Goal: Information Seeking & Learning: Learn about a topic

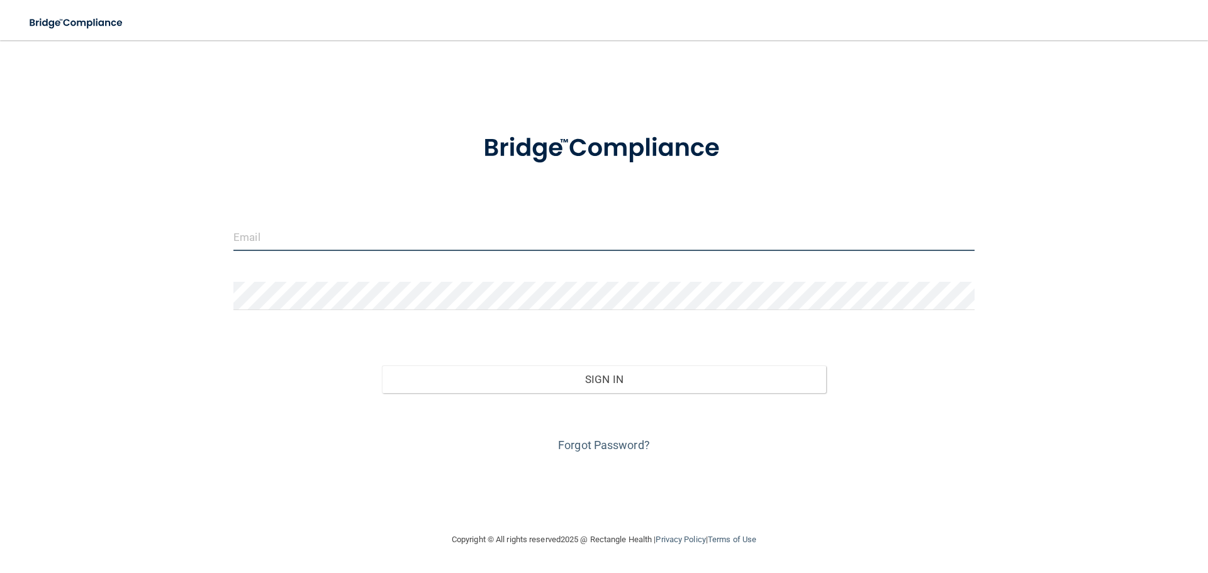
click at [269, 243] on input "email" at bounding box center [603, 237] width 741 height 28
type input "[EMAIL_ADDRESS][DOMAIN_NAME]"
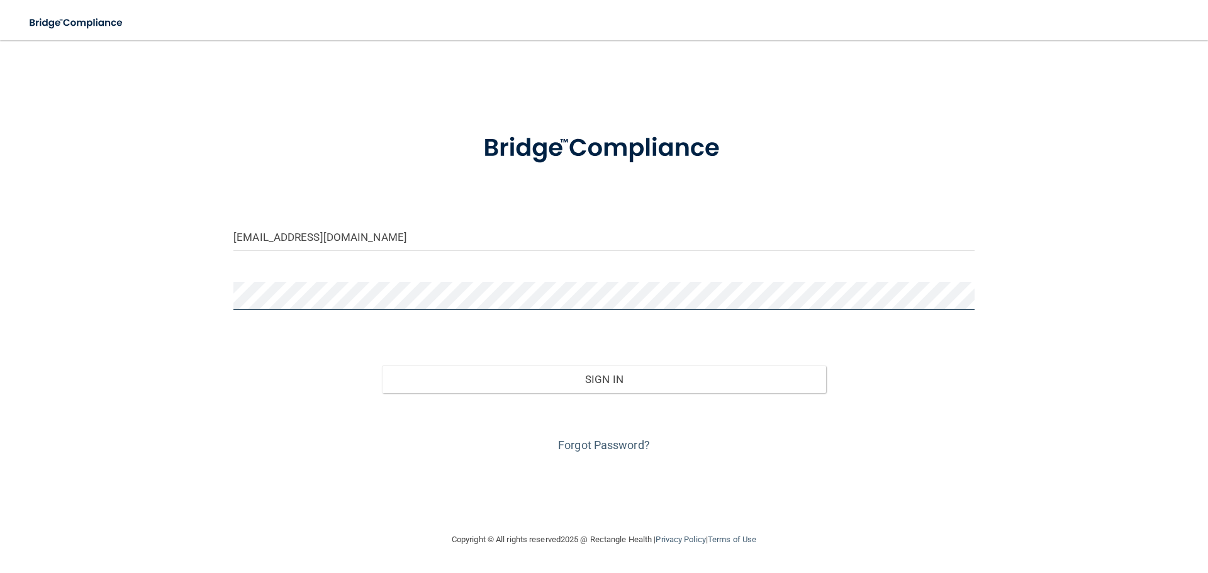
click at [382, 365] on button "Sign In" at bounding box center [604, 379] width 445 height 28
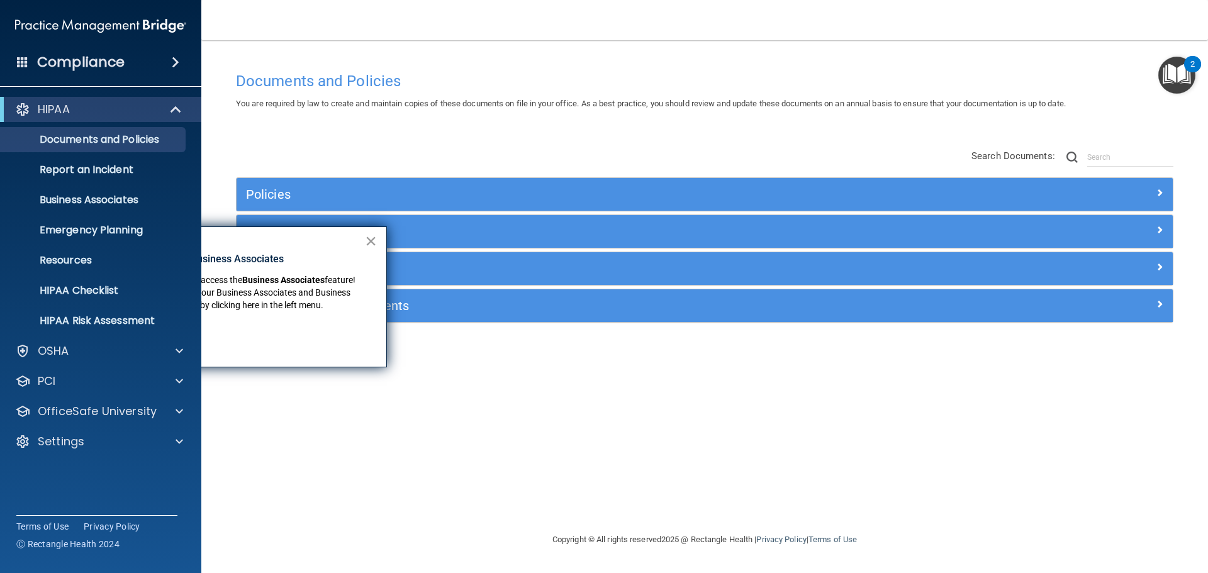
click at [370, 236] on button "×" at bounding box center [371, 241] width 12 height 20
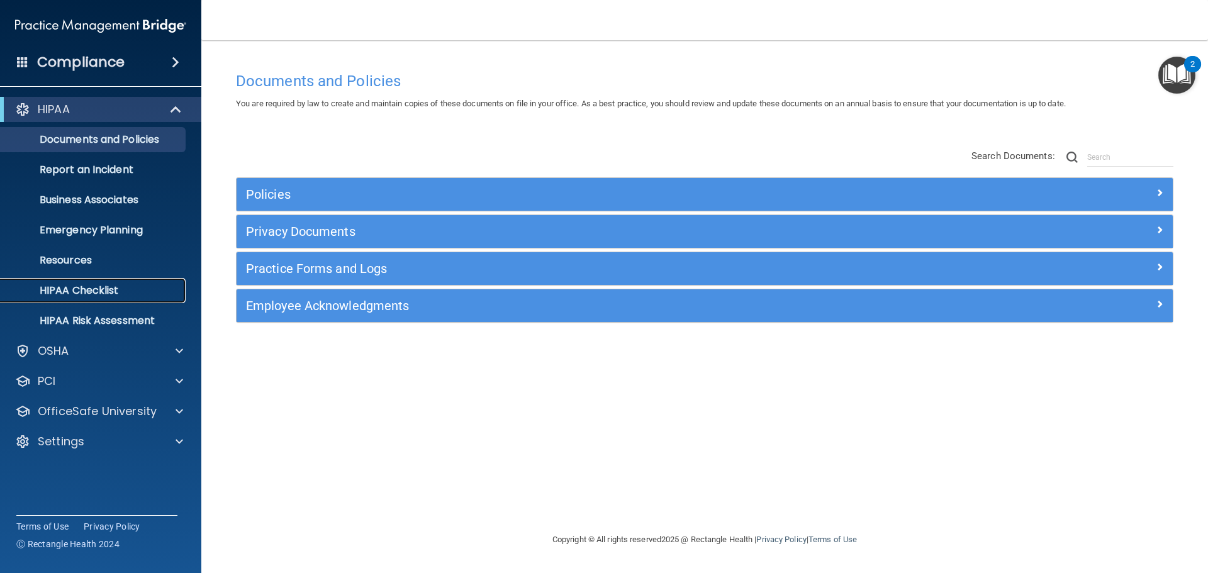
click at [78, 291] on p "HIPAA Checklist" at bounding box center [94, 290] width 172 height 13
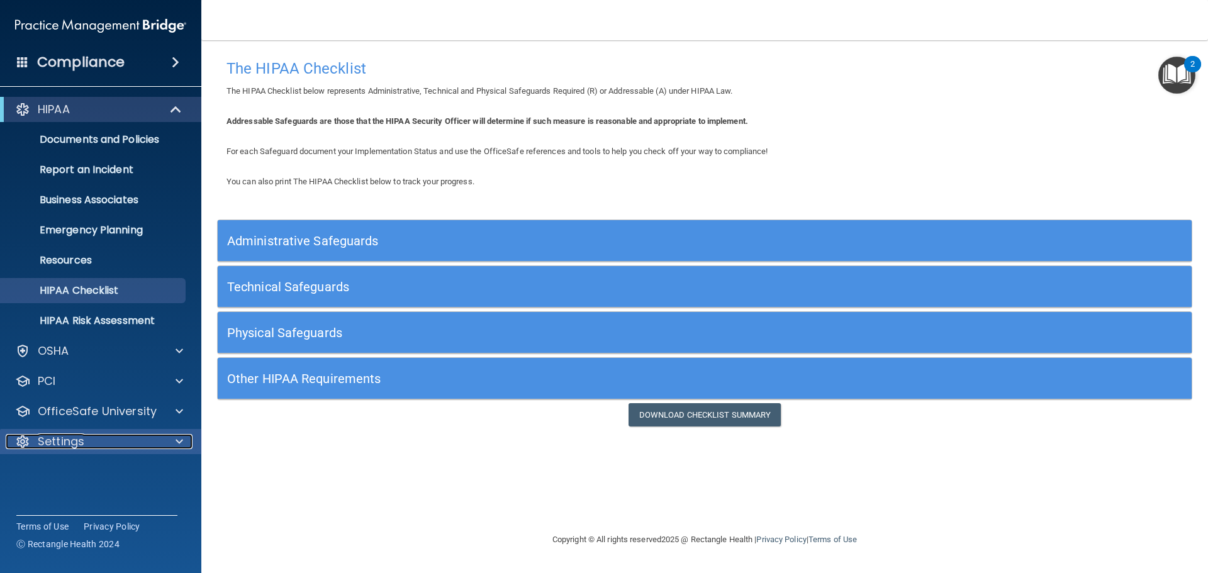
click at [140, 441] on div "Settings" at bounding box center [84, 441] width 156 height 15
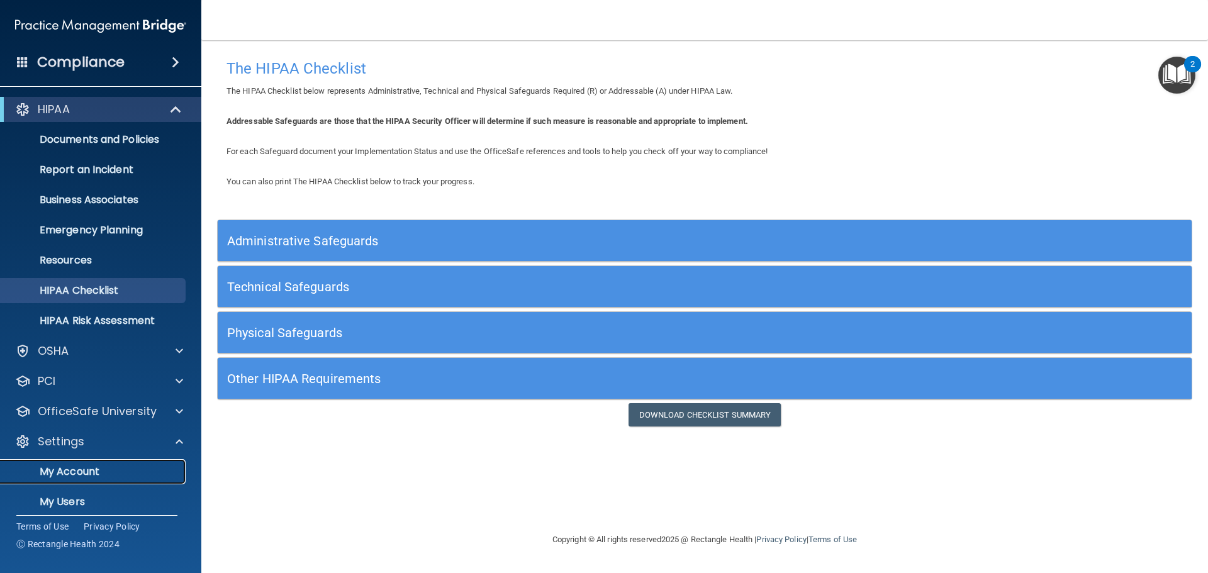
click at [137, 466] on p "My Account" at bounding box center [94, 471] width 172 height 13
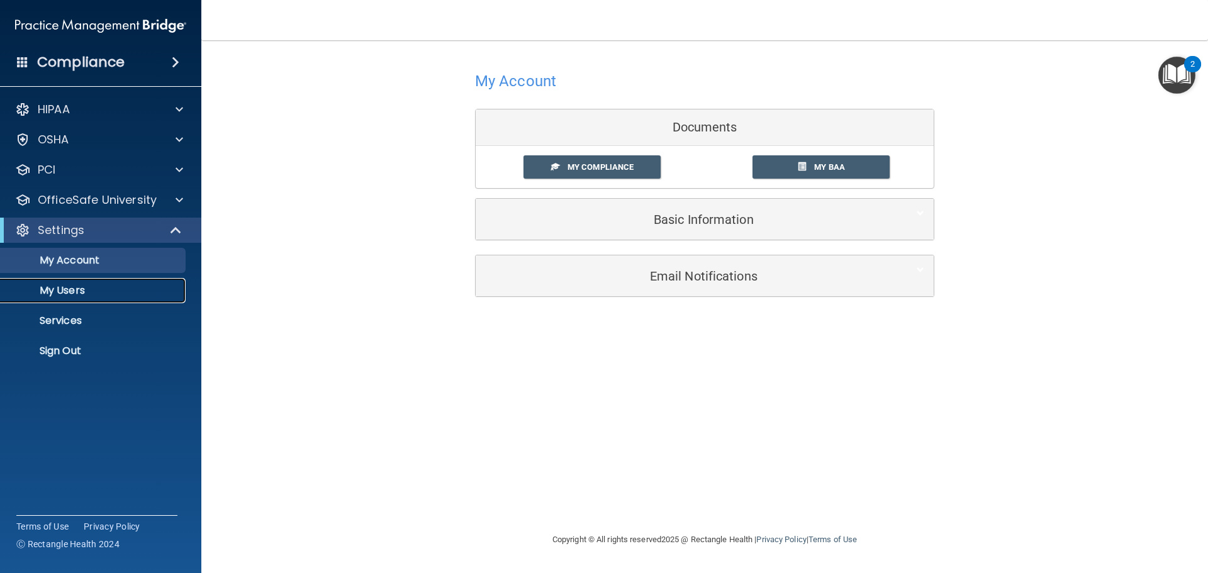
click at [94, 294] on p "My Users" at bounding box center [94, 290] width 172 height 13
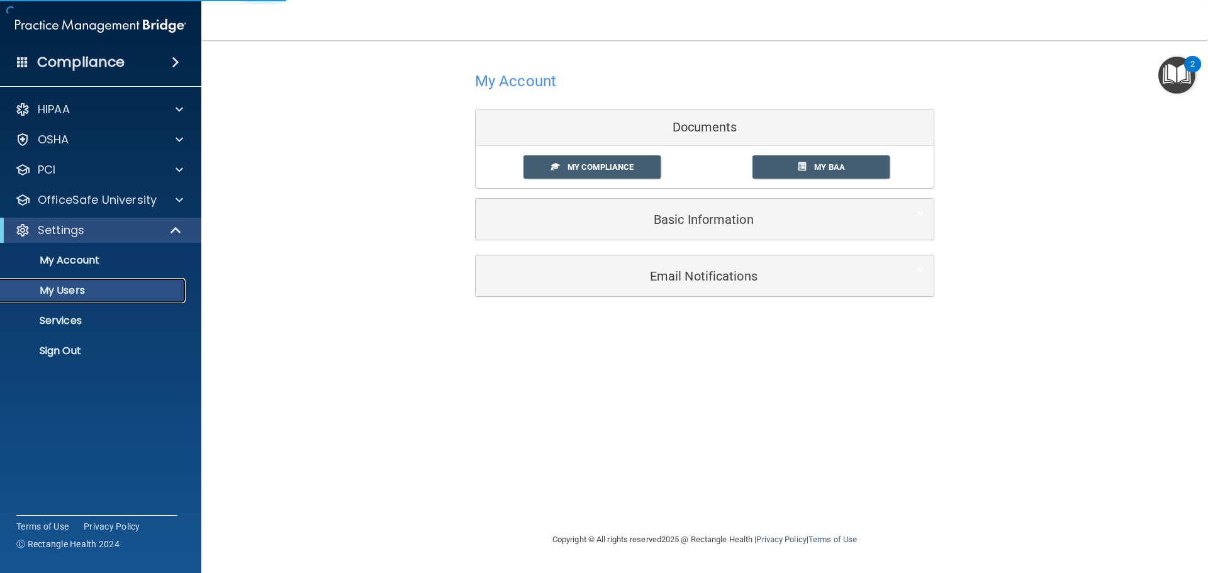
select select "20"
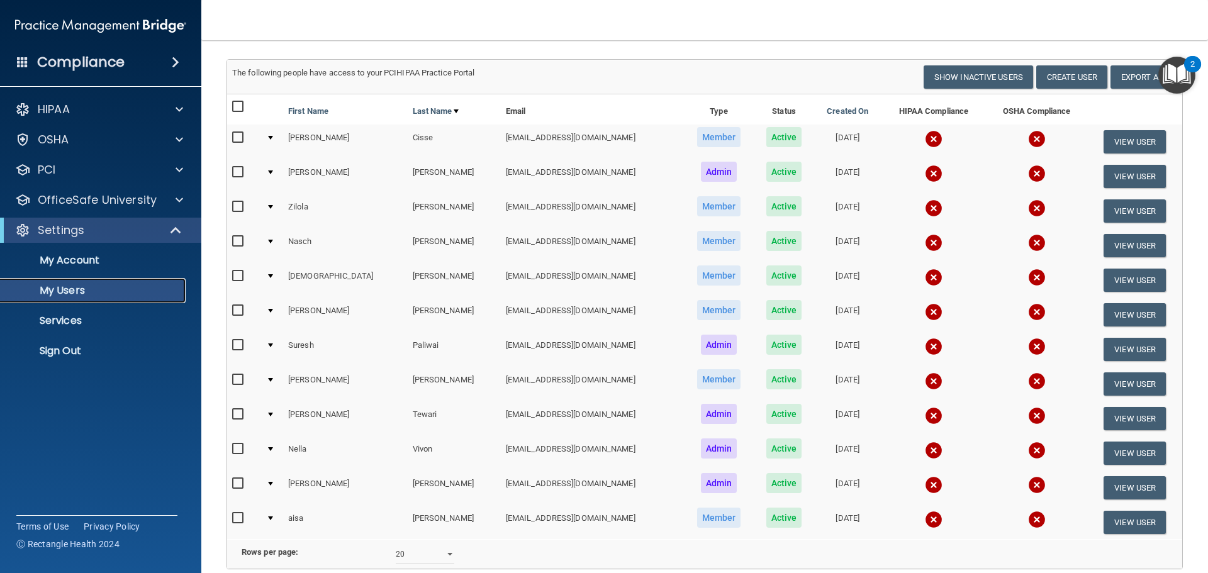
scroll to position [65, 0]
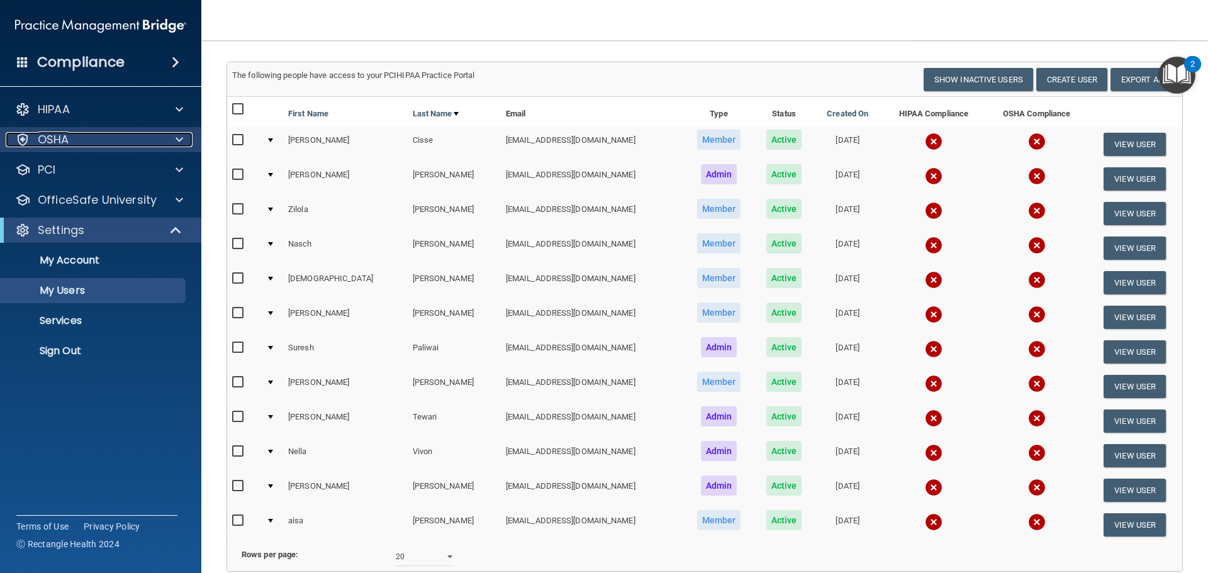
click at [67, 135] on p "OSHA" at bounding box center [53, 139] width 31 height 15
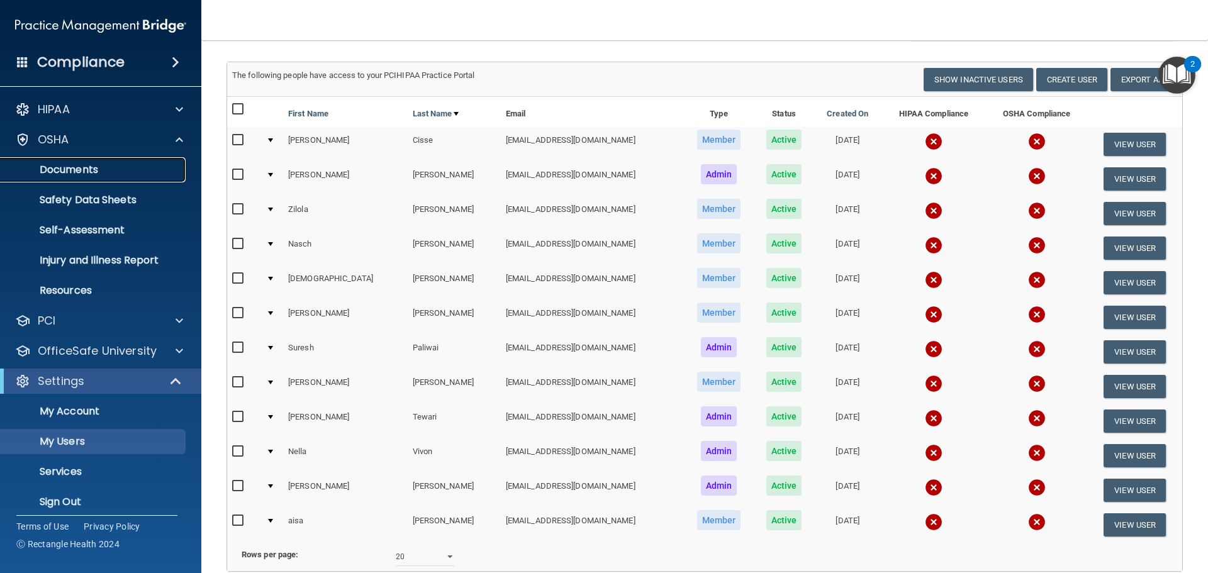
click at [74, 168] on p "Documents" at bounding box center [94, 170] width 172 height 13
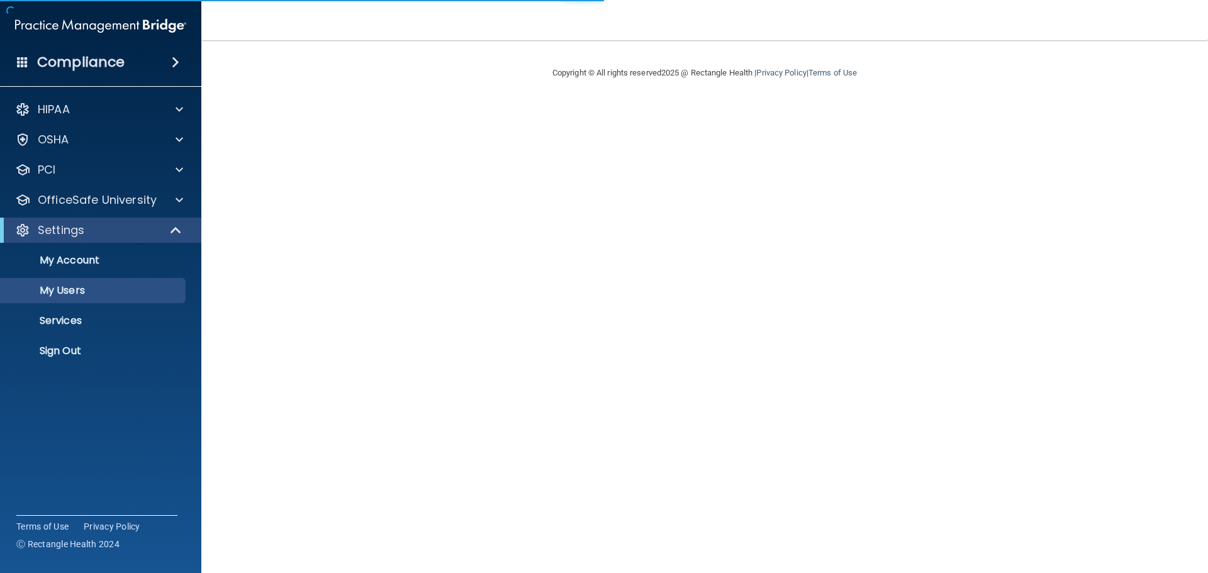
select select "20"
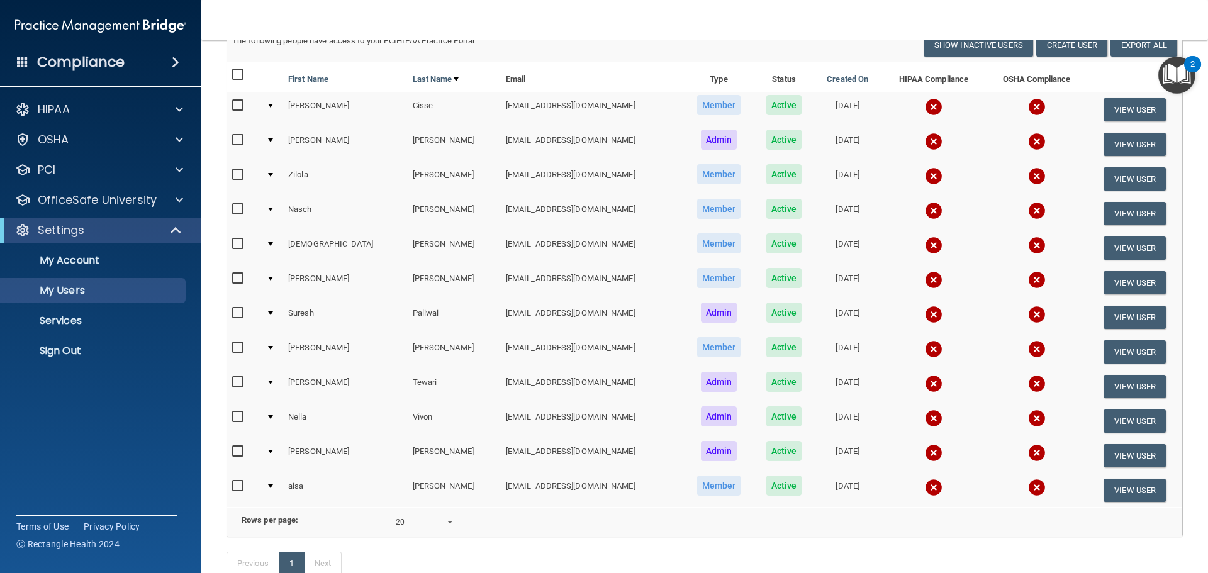
scroll to position [65, 0]
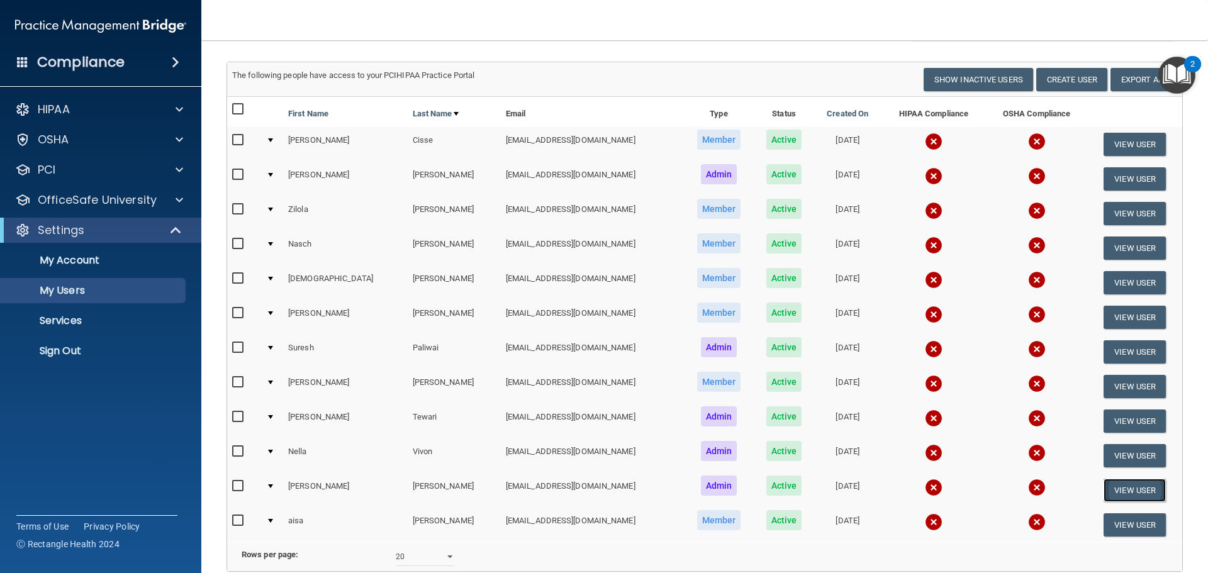
click at [1113, 491] on button "View User" at bounding box center [1134, 490] width 62 height 23
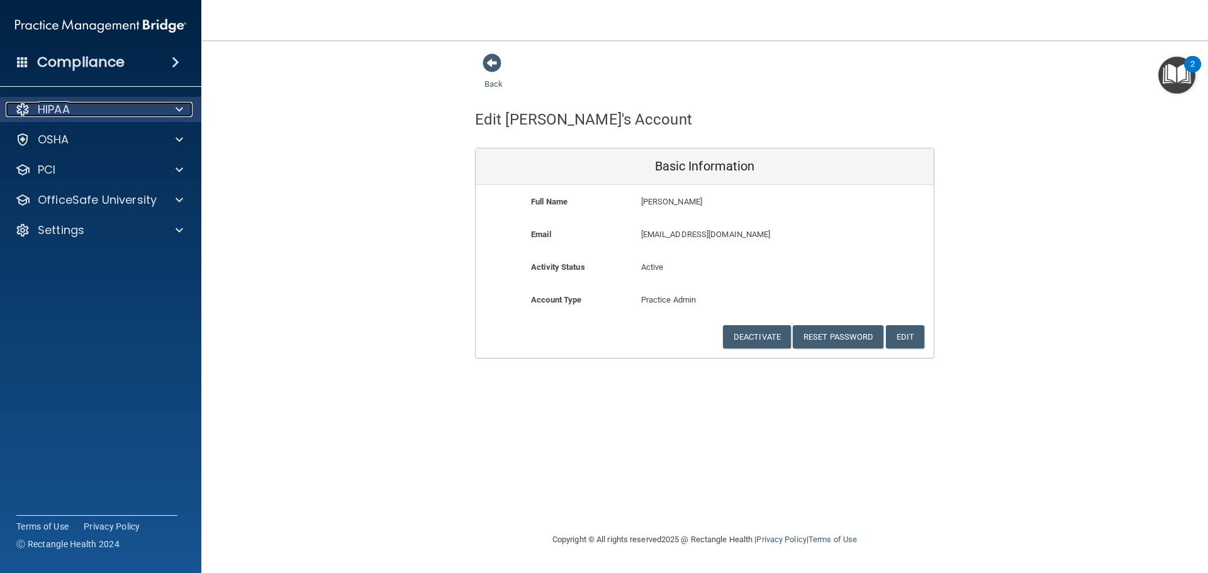
click at [63, 103] on p "HIPAA" at bounding box center [54, 109] width 32 height 15
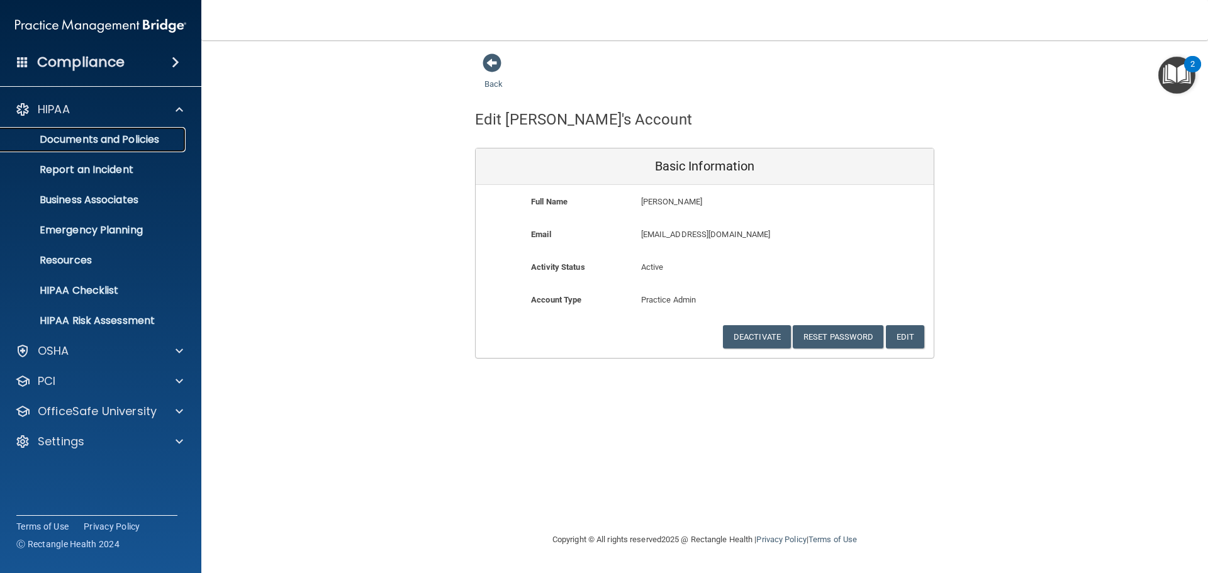
click at [77, 135] on p "Documents and Policies" at bounding box center [94, 139] width 172 height 13
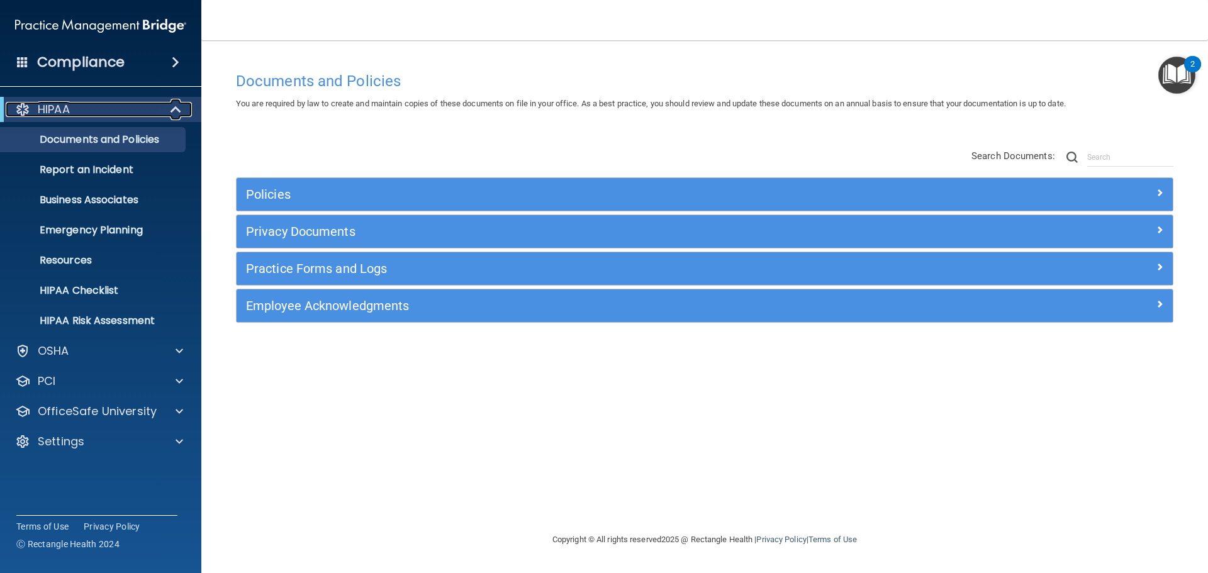
click at [180, 111] on span at bounding box center [177, 109] width 11 height 15
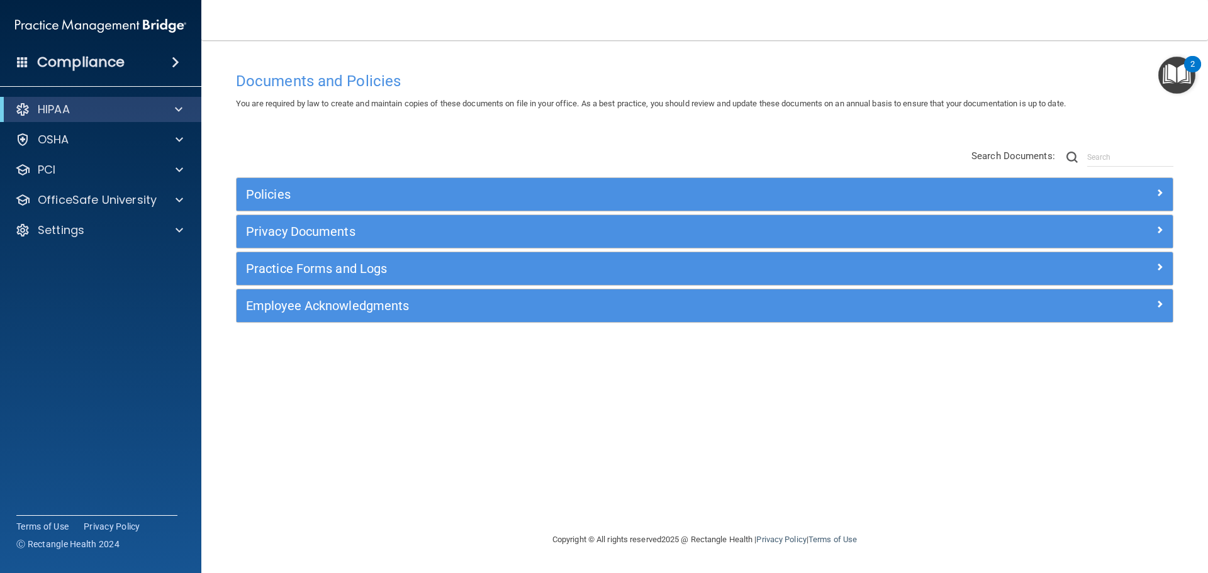
click at [177, 62] on span at bounding box center [176, 62] width 8 height 15
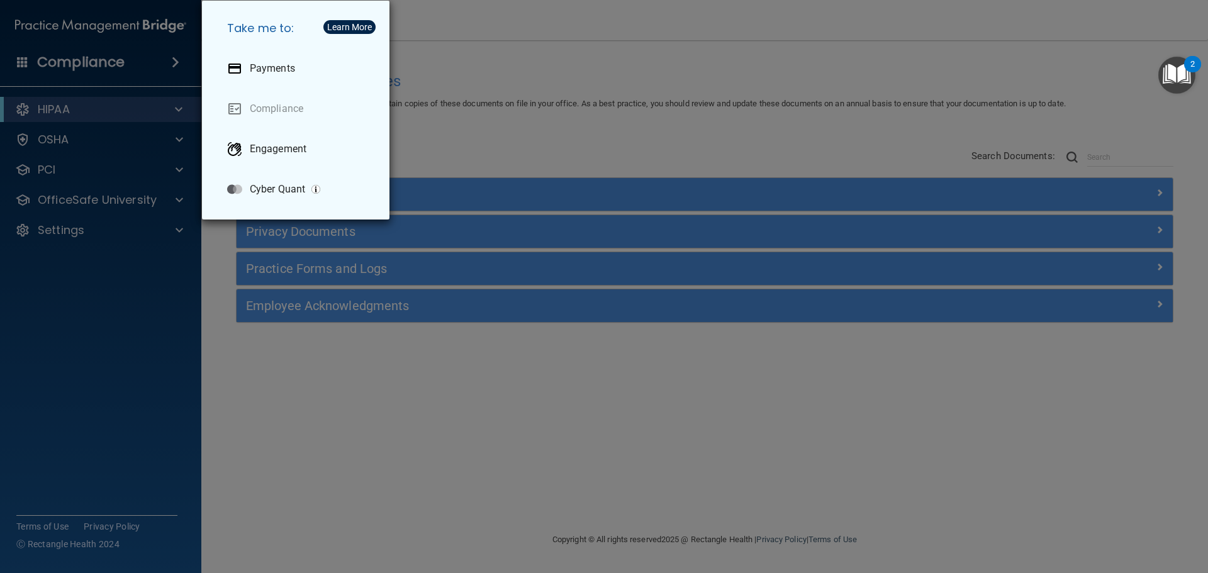
click at [158, 139] on div "Take me to: Payments Compliance Engagement Cyber Quant" at bounding box center [604, 286] width 1208 height 573
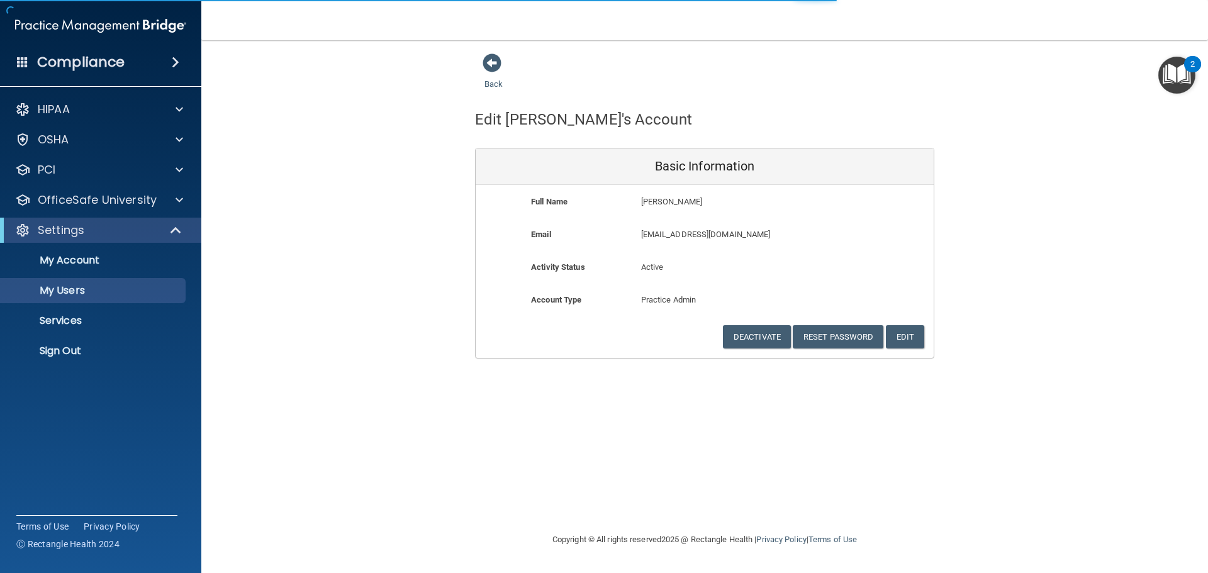
select select "20"
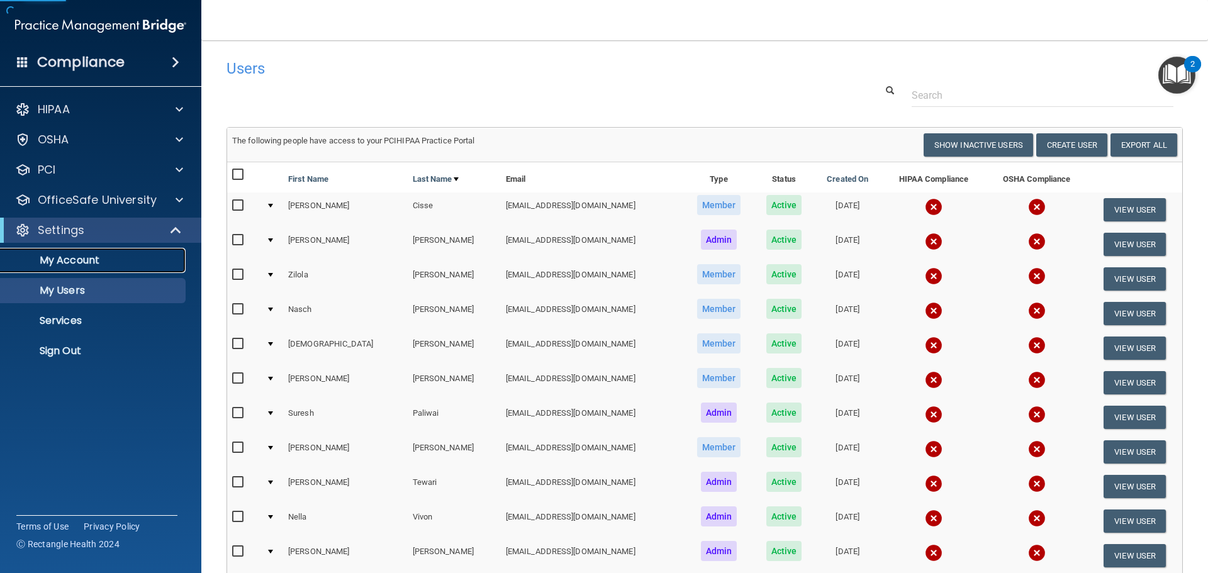
click at [116, 267] on link "My Account" at bounding box center [86, 260] width 198 height 25
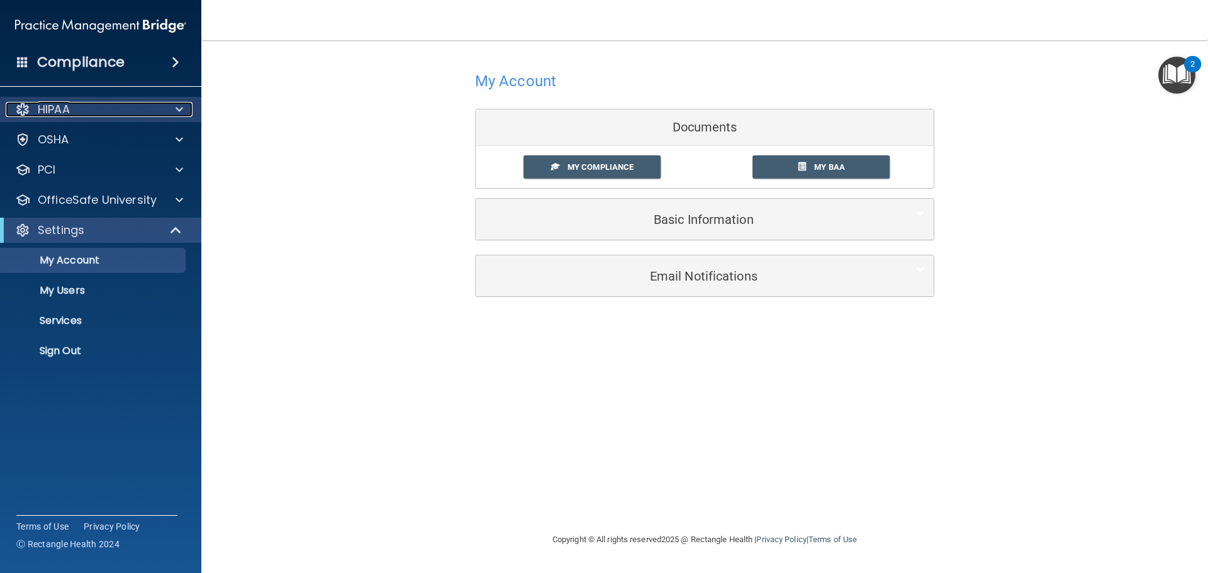
click at [142, 108] on div "HIPAA" at bounding box center [84, 109] width 156 height 15
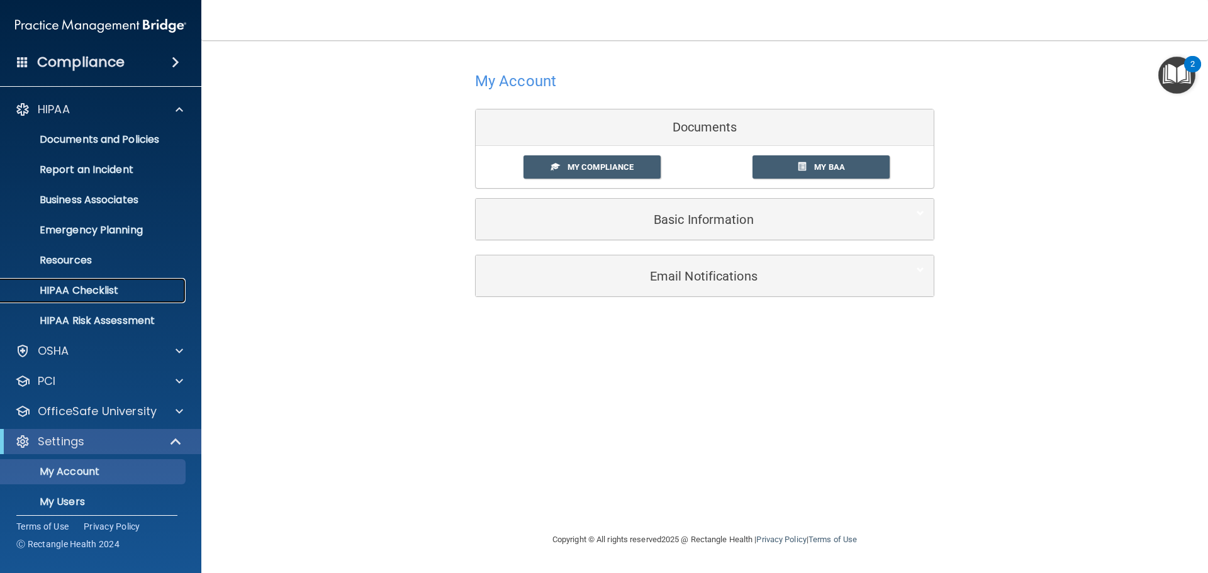
click at [105, 291] on p "HIPAA Checklist" at bounding box center [94, 290] width 172 height 13
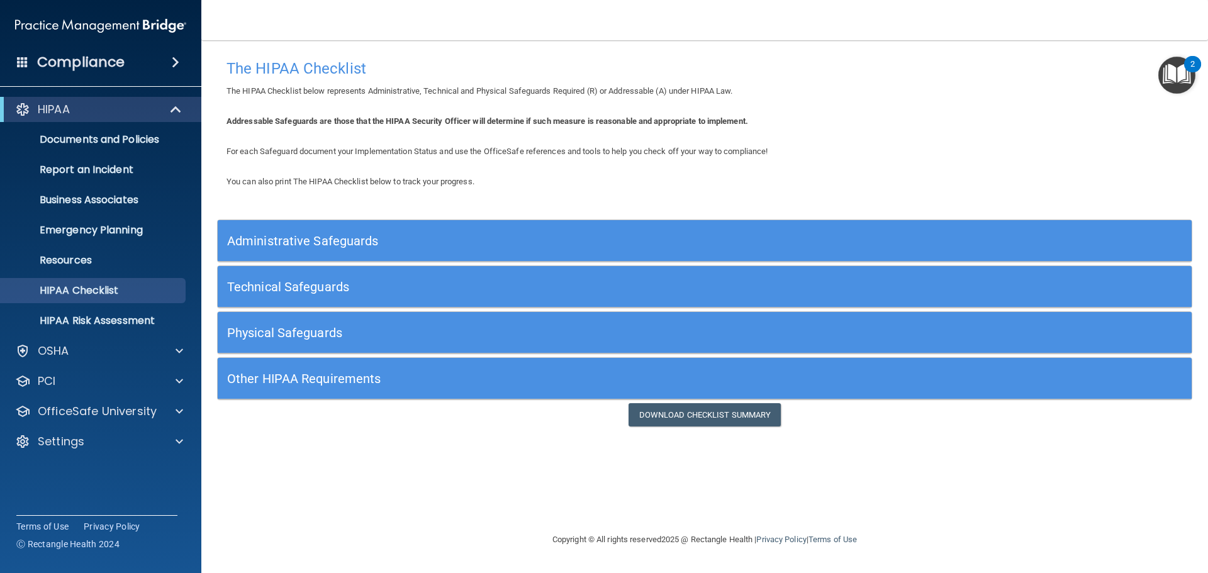
click at [314, 242] on h5 "Administrative Safeguards" at bounding box center [582, 241] width 711 height 14
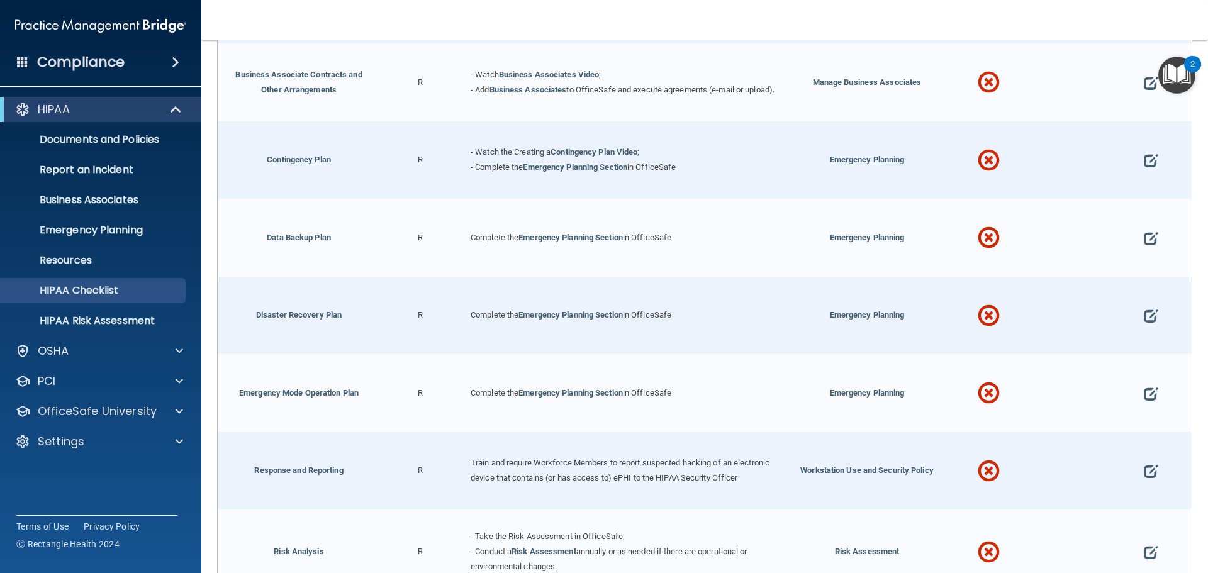
scroll to position [126, 0]
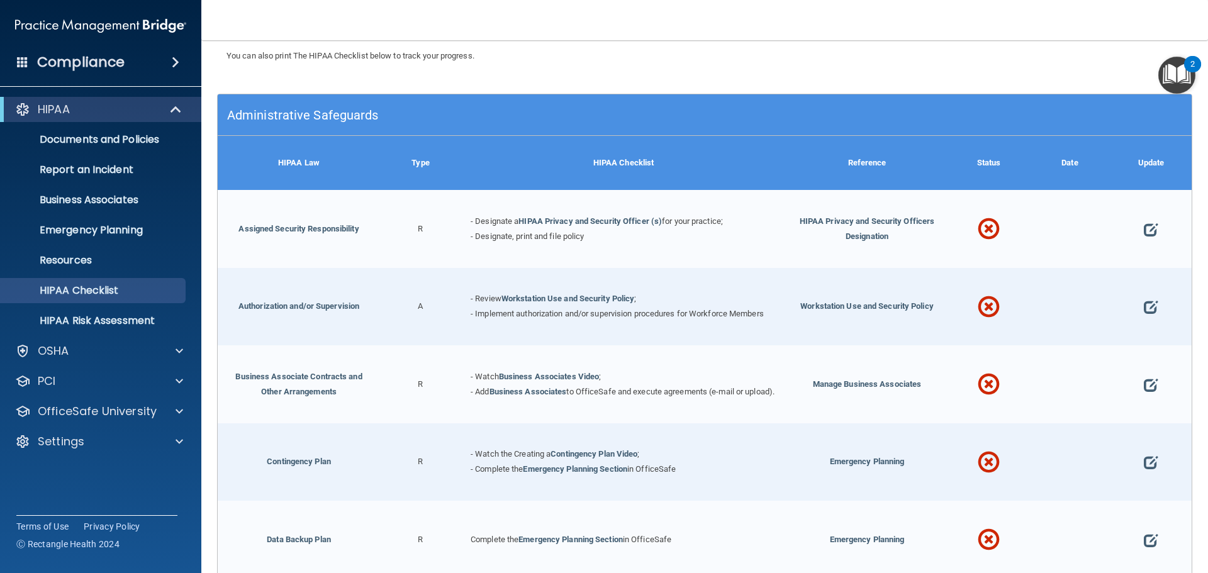
click at [315, 153] on div "HIPAA Law" at bounding box center [299, 163] width 162 height 54
click at [331, 118] on h5 "Administrative Safeguards" at bounding box center [582, 115] width 711 height 14
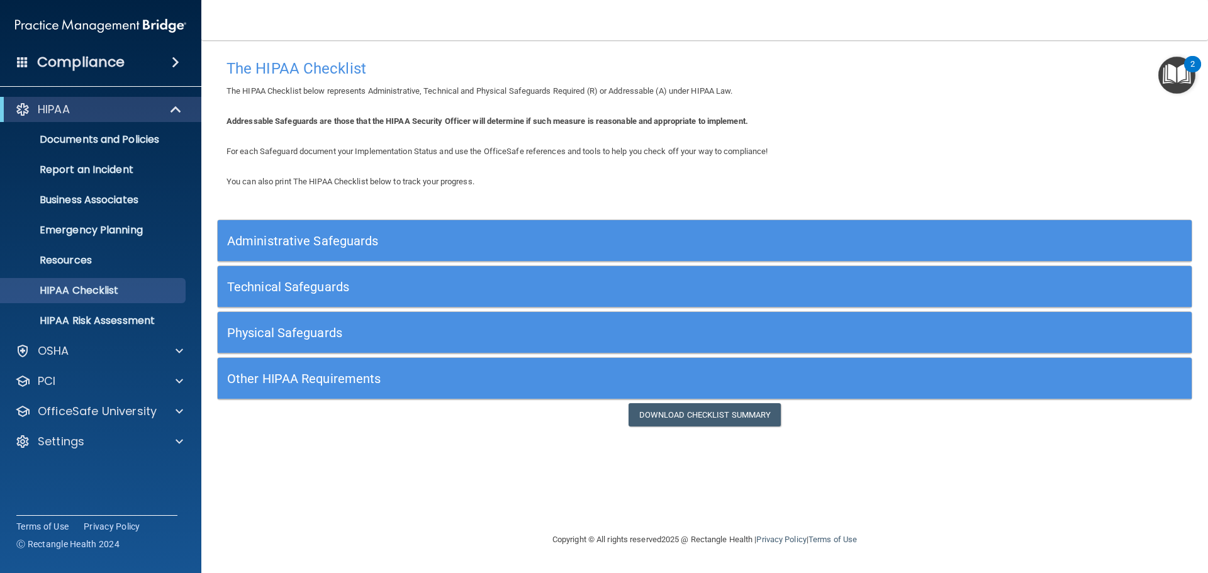
scroll to position [0, 0]
click at [340, 288] on h5 "Technical Safeguards" at bounding box center [582, 287] width 711 height 14
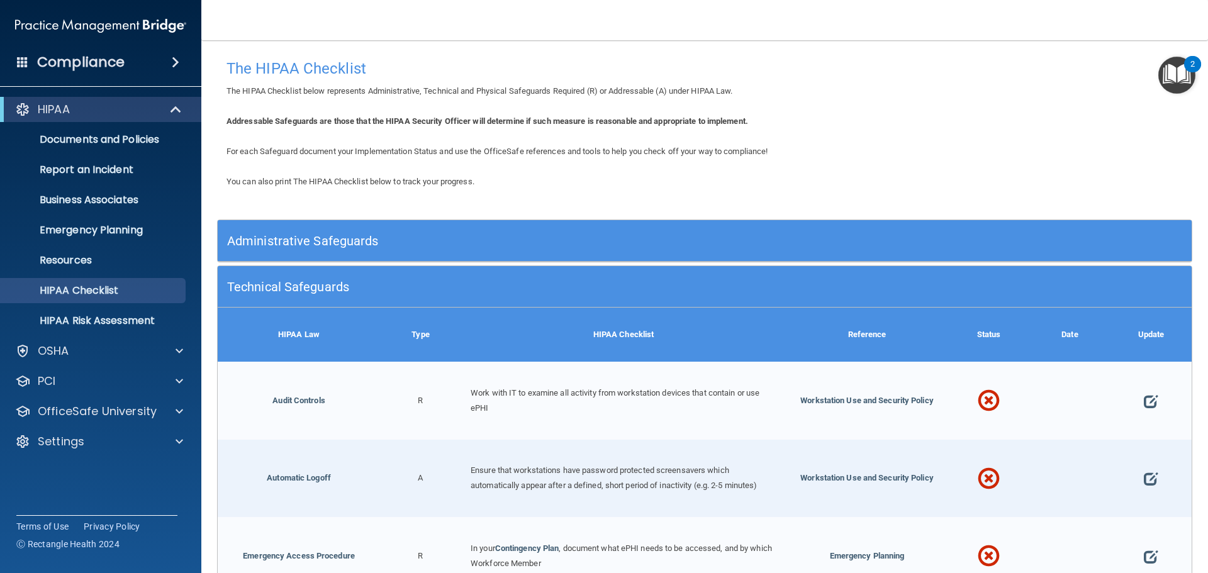
click at [347, 235] on h5 "Administrative Safeguards" at bounding box center [582, 241] width 711 height 14
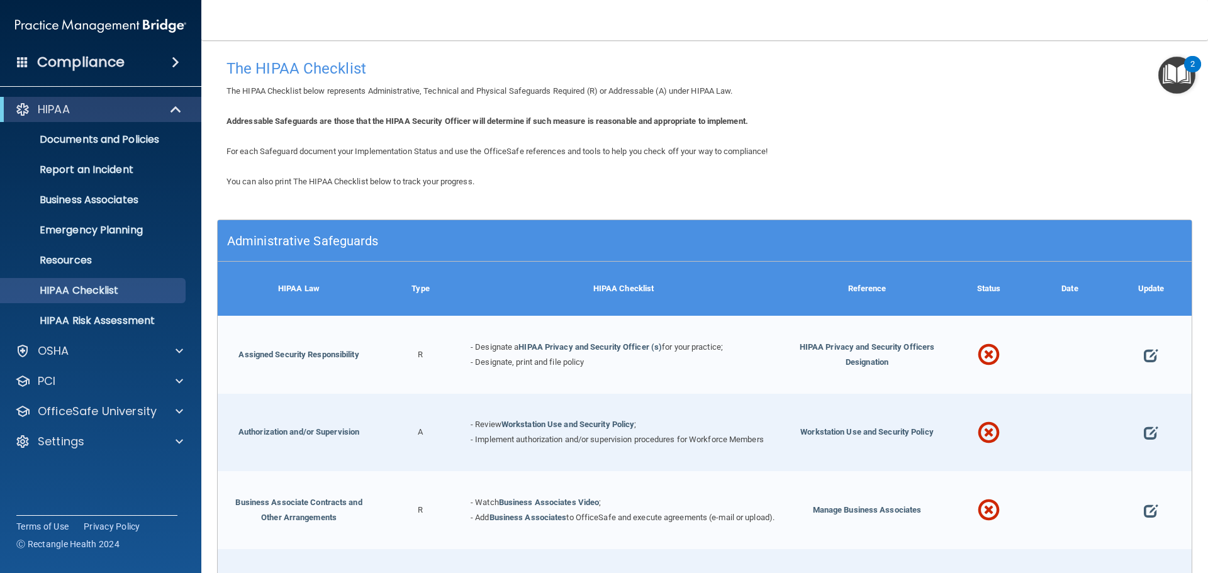
click at [347, 231] on div "Administrative Safeguards" at bounding box center [583, 240] width 730 height 28
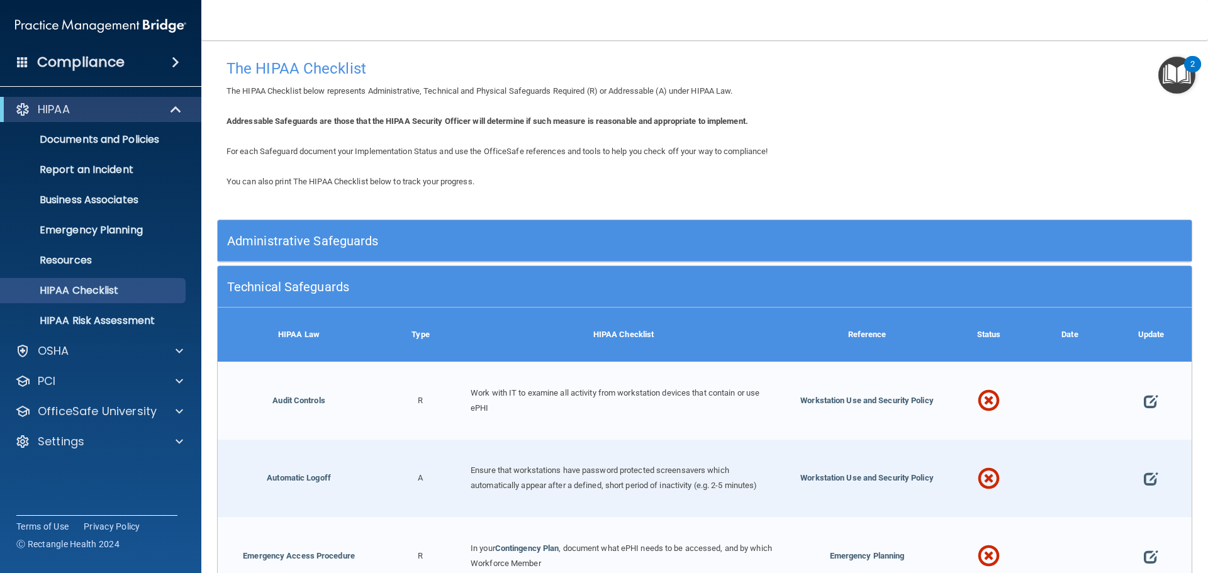
click at [316, 276] on div "Technical Safeguards" at bounding box center [583, 286] width 730 height 28
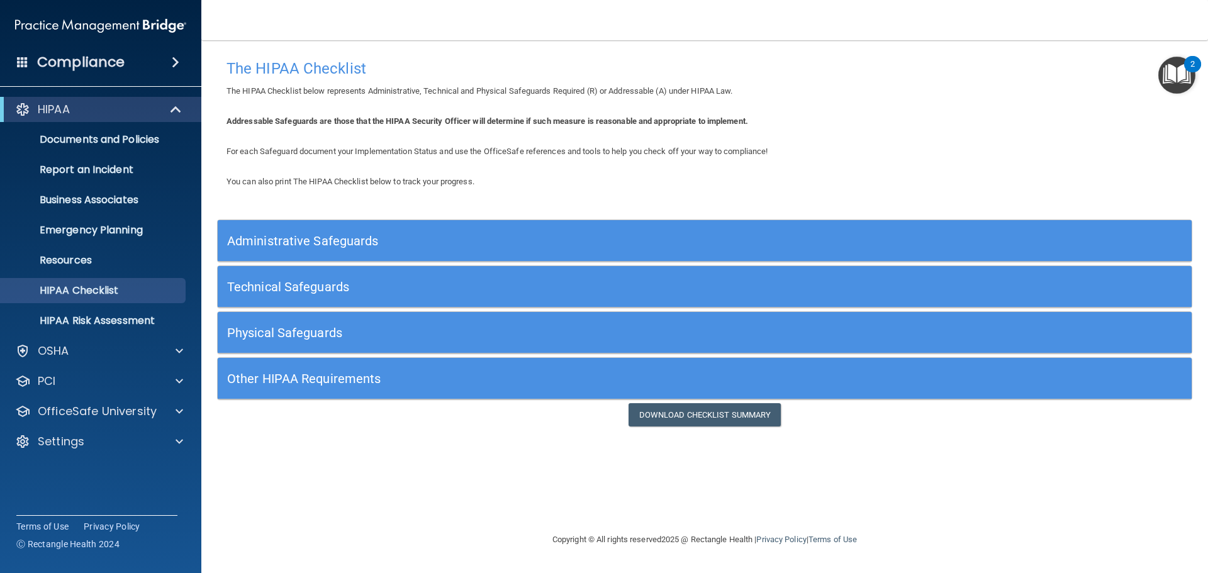
click at [324, 329] on h5 "Physical Safeguards" at bounding box center [582, 333] width 711 height 14
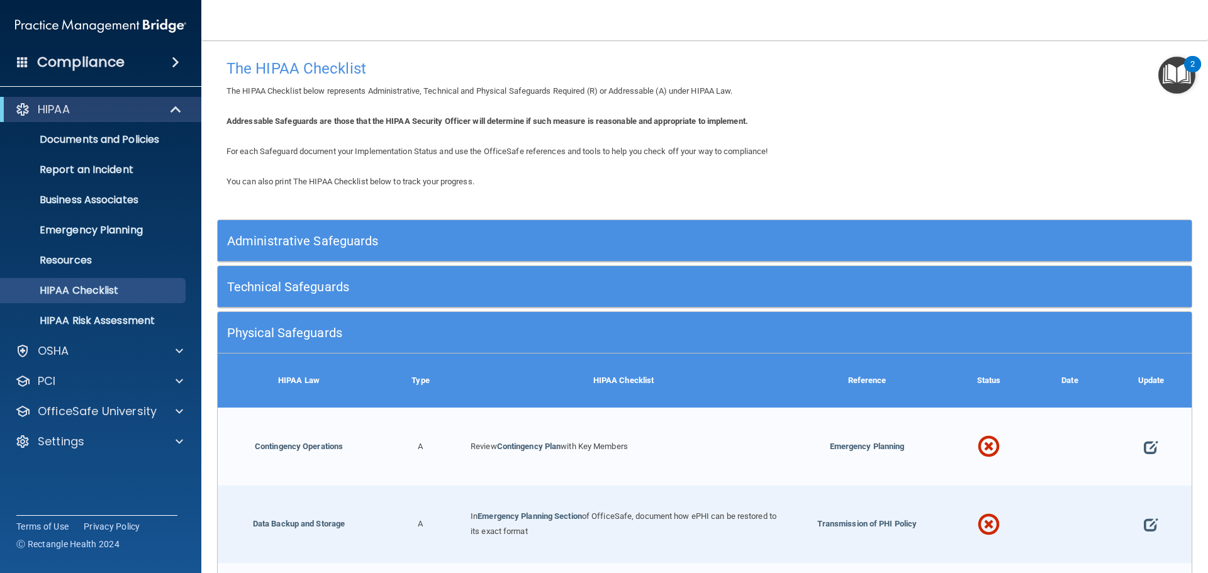
click at [306, 333] on h5 "Physical Safeguards" at bounding box center [582, 333] width 711 height 14
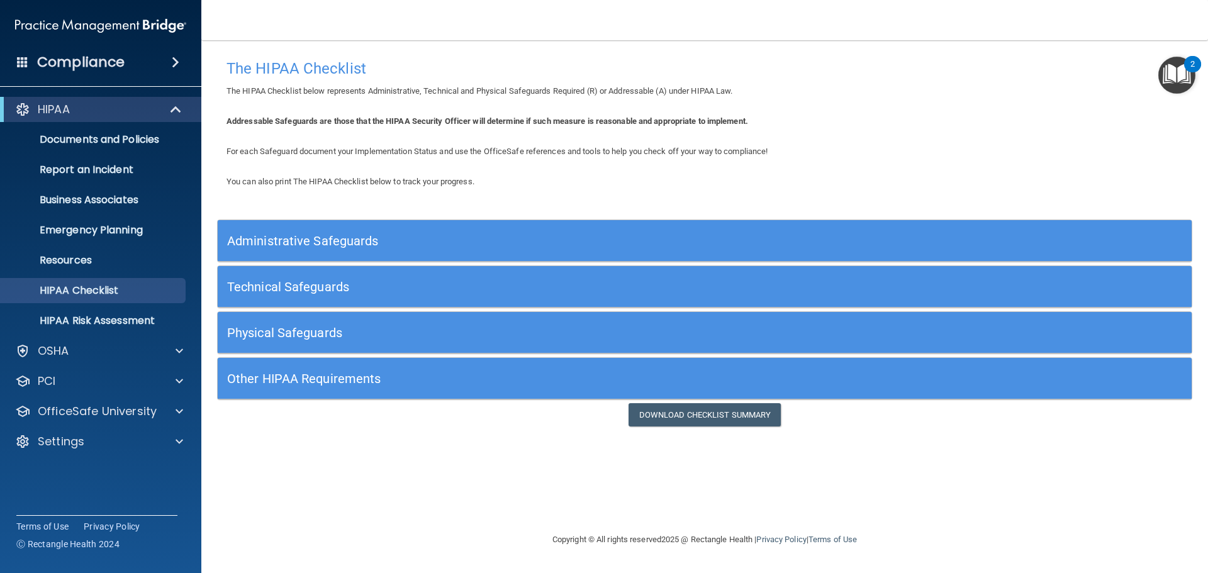
click at [309, 375] on h5 "Other HIPAA Requirements" at bounding box center [582, 379] width 711 height 14
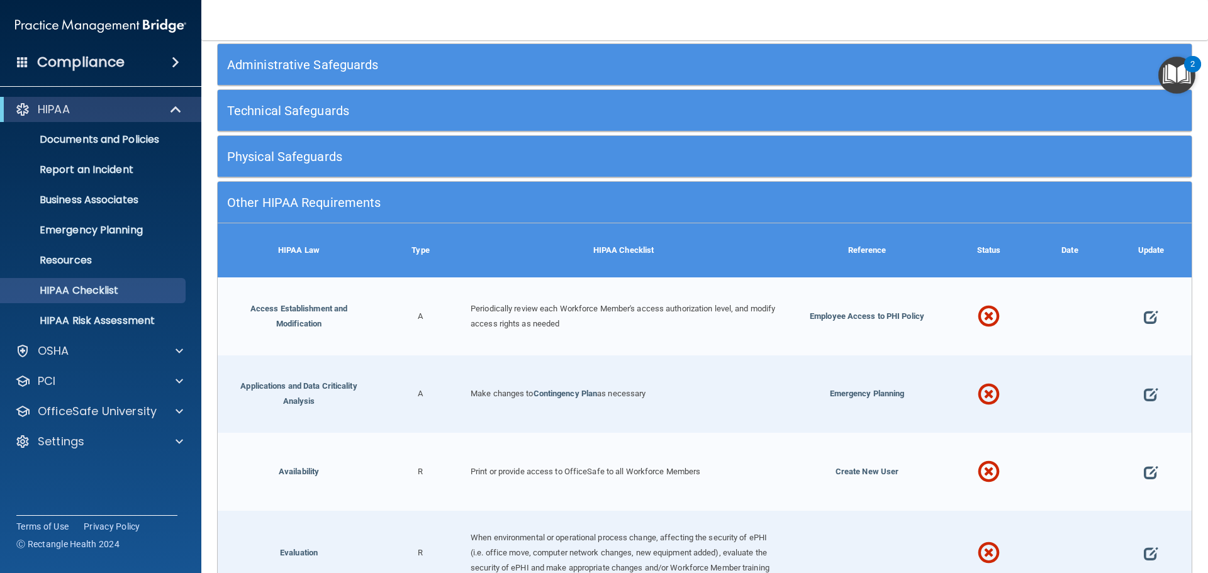
scroll to position [189, 0]
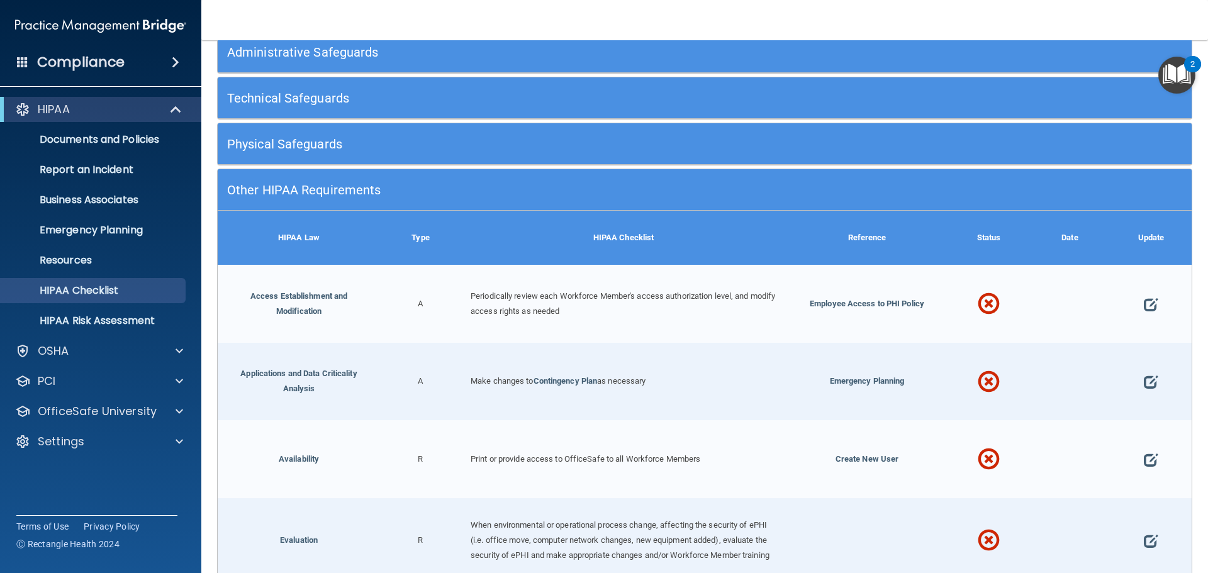
click at [334, 189] on h5 "Other HIPAA Requirements" at bounding box center [582, 190] width 711 height 14
